Goal: Contribute content

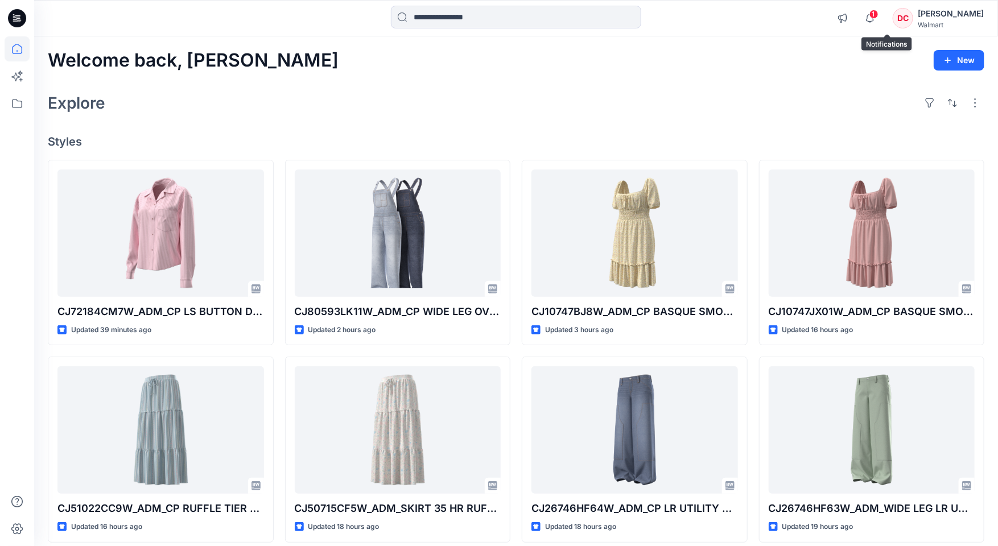
click at [878, 14] on span "1" at bounding box center [873, 14] width 9 height 9
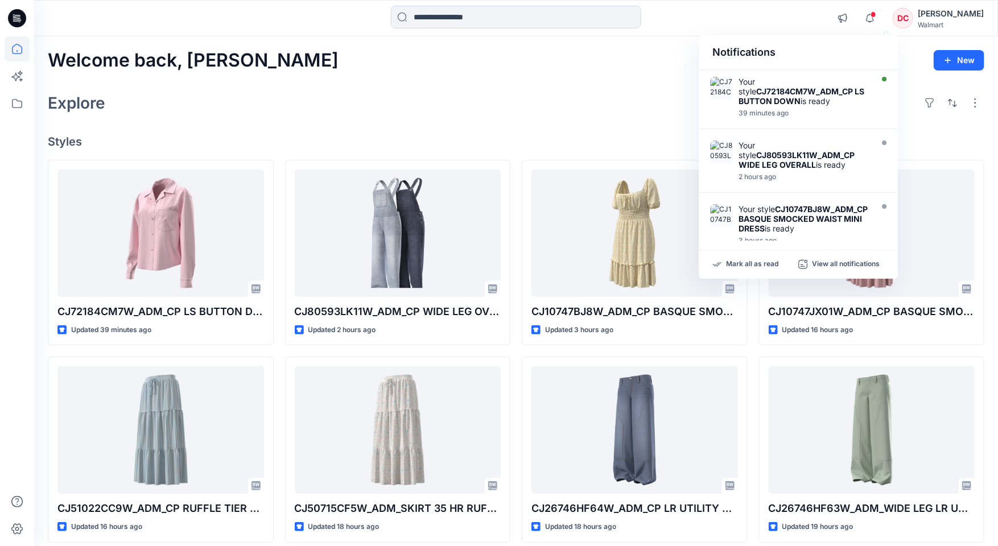
drag, startPoint x: 789, startPoint y: 94, endPoint x: 438, endPoint y: 114, distance: 351.5
click at [787, 93] on strong "CJ72184CM7W_ADM_CP LS BUTTON DOWN" at bounding box center [801, 95] width 126 height 19
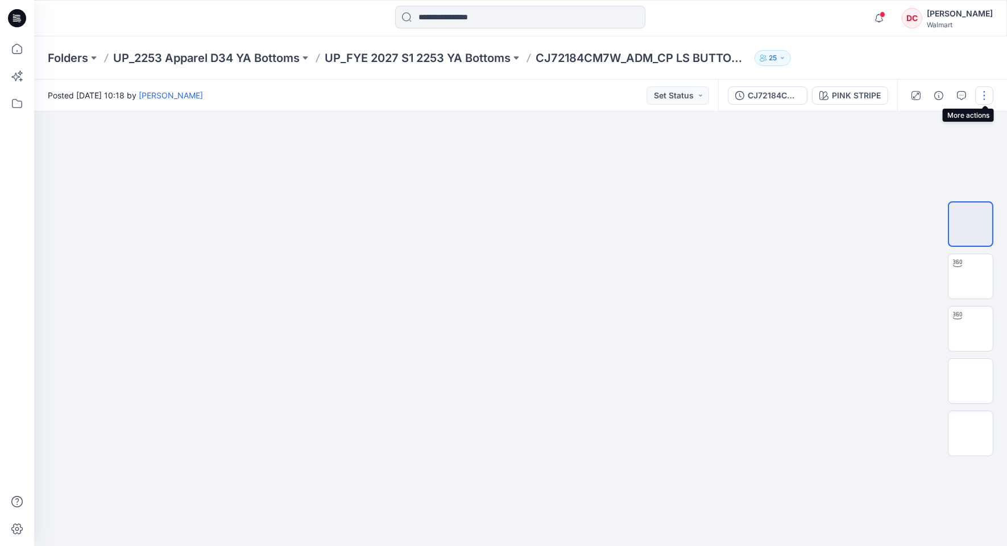
click at [987, 94] on button "button" at bounding box center [984, 95] width 18 height 18
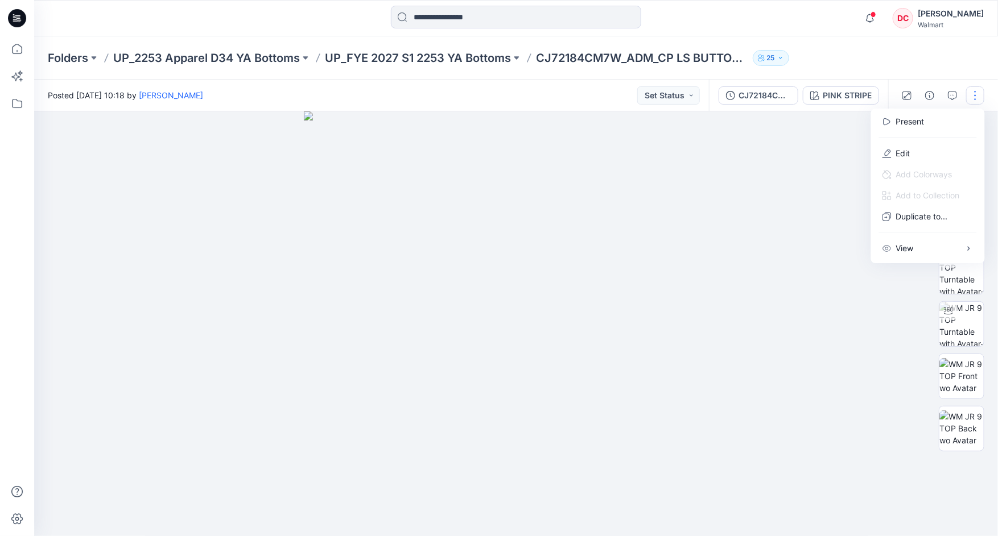
drag, startPoint x: 898, startPoint y: 150, endPoint x: 603, endPoint y: 179, distance: 296.1
click at [898, 150] on p "Edit" at bounding box center [903, 153] width 14 height 12
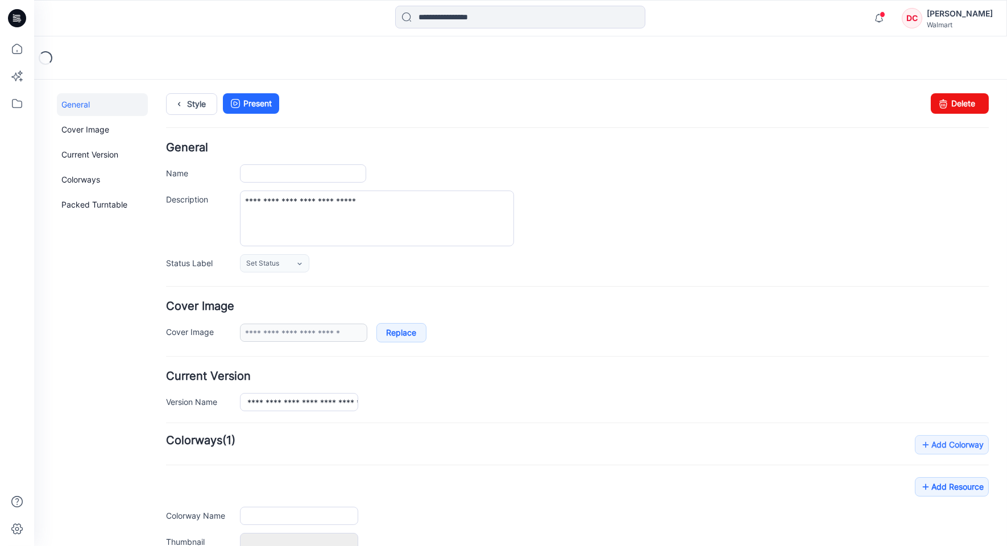
type input "**********"
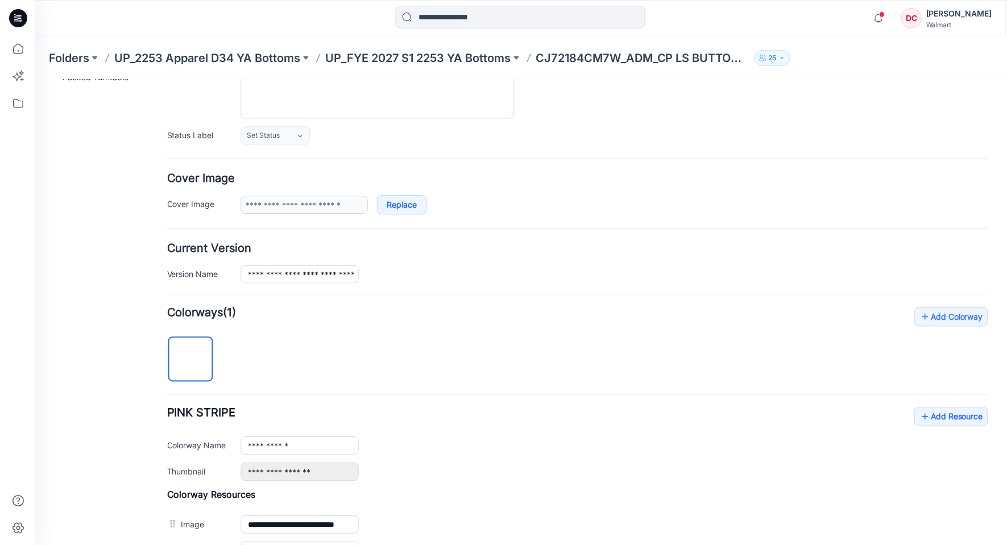
scroll to position [357, 0]
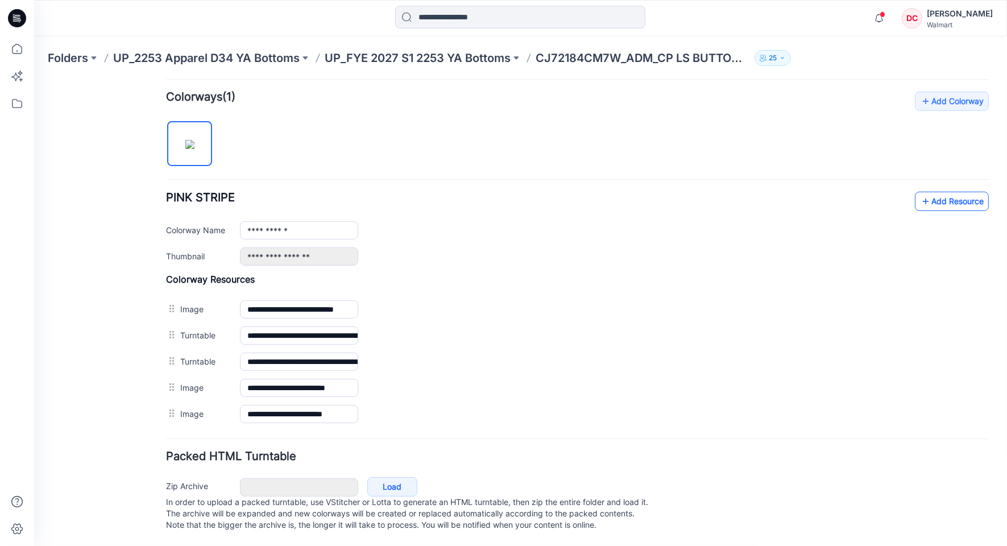
click at [920, 192] on icon at bounding box center [925, 201] width 11 height 18
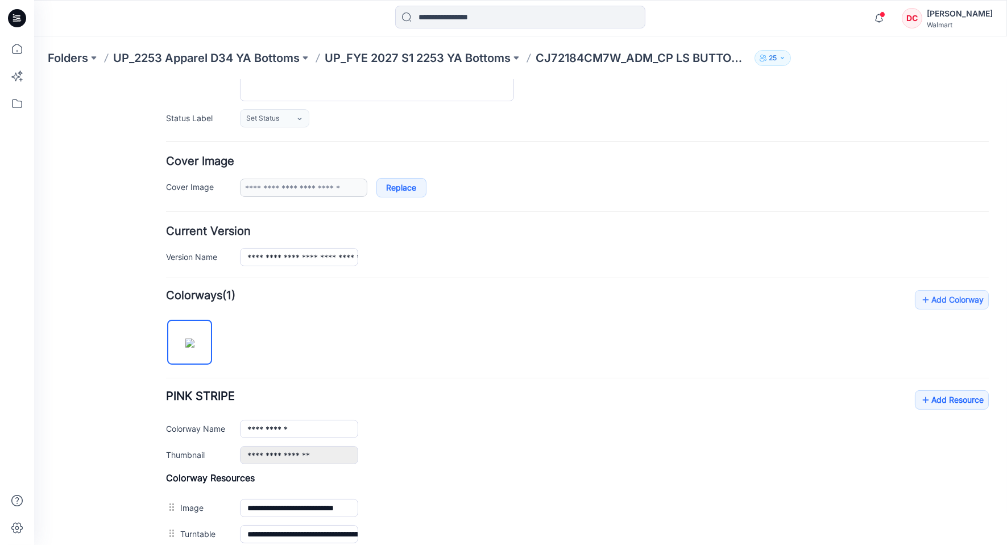
scroll to position [0, 0]
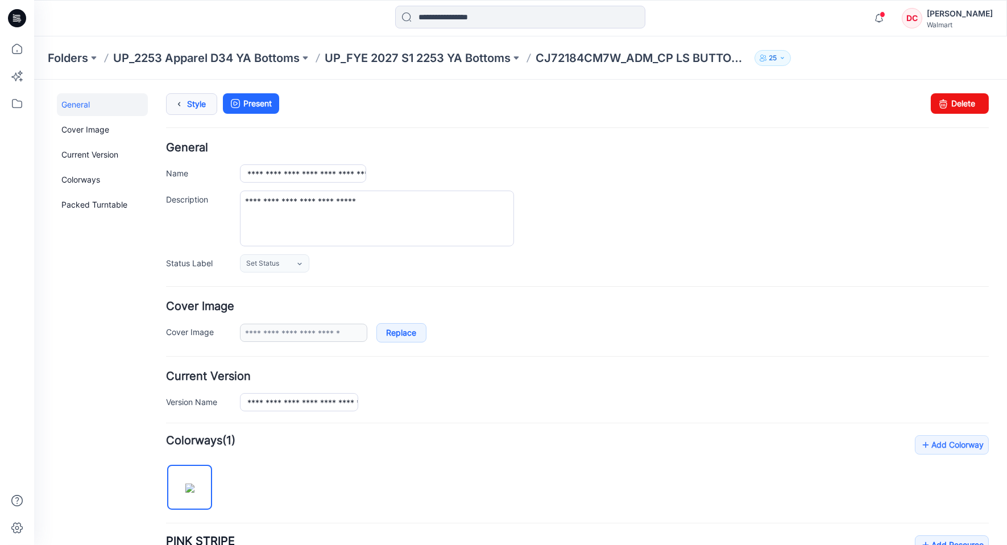
click at [177, 104] on icon at bounding box center [179, 103] width 16 height 20
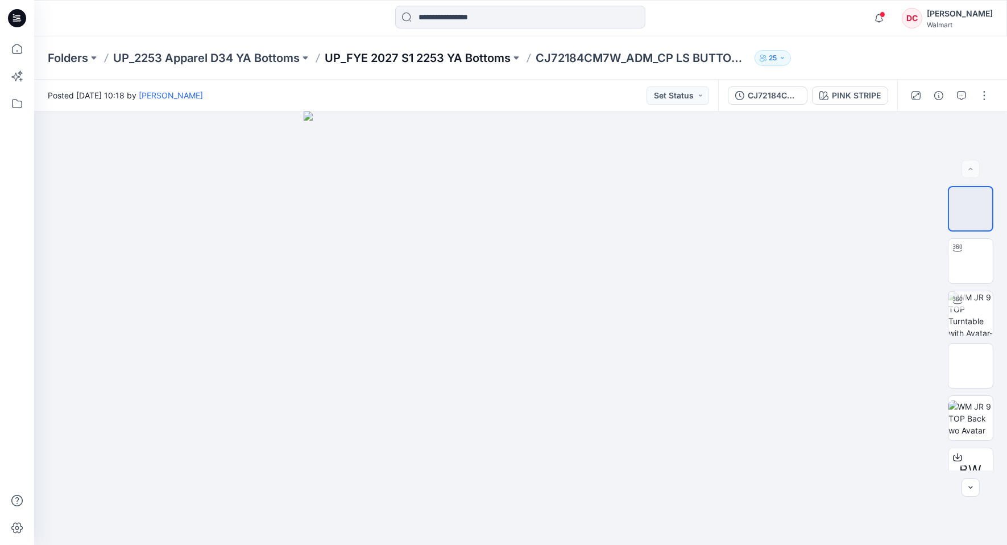
click at [397, 56] on p "UP_FYE 2027 S1 2253 YA Bottoms" at bounding box center [418, 58] width 186 height 16
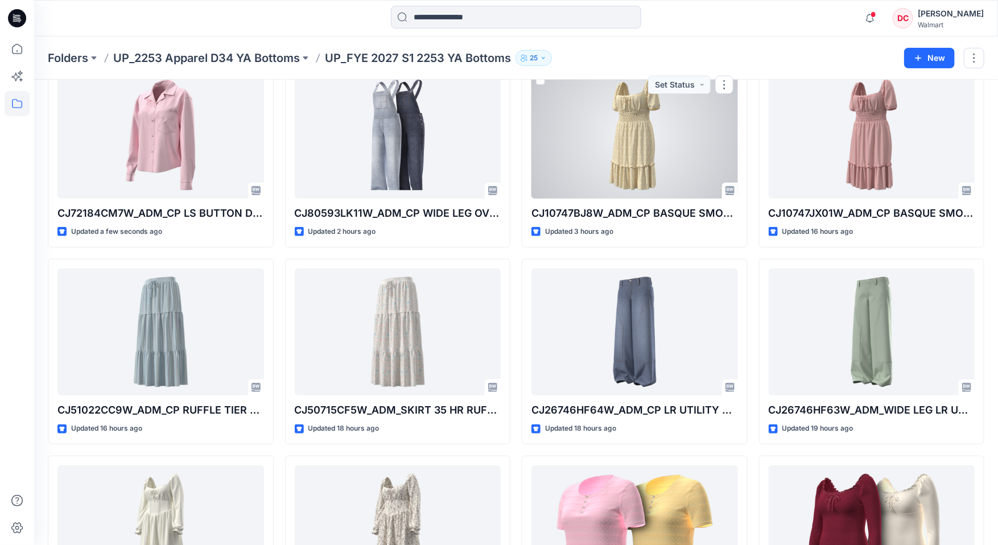
scroll to position [114, 0]
